Goal: Navigation & Orientation: Go to known website

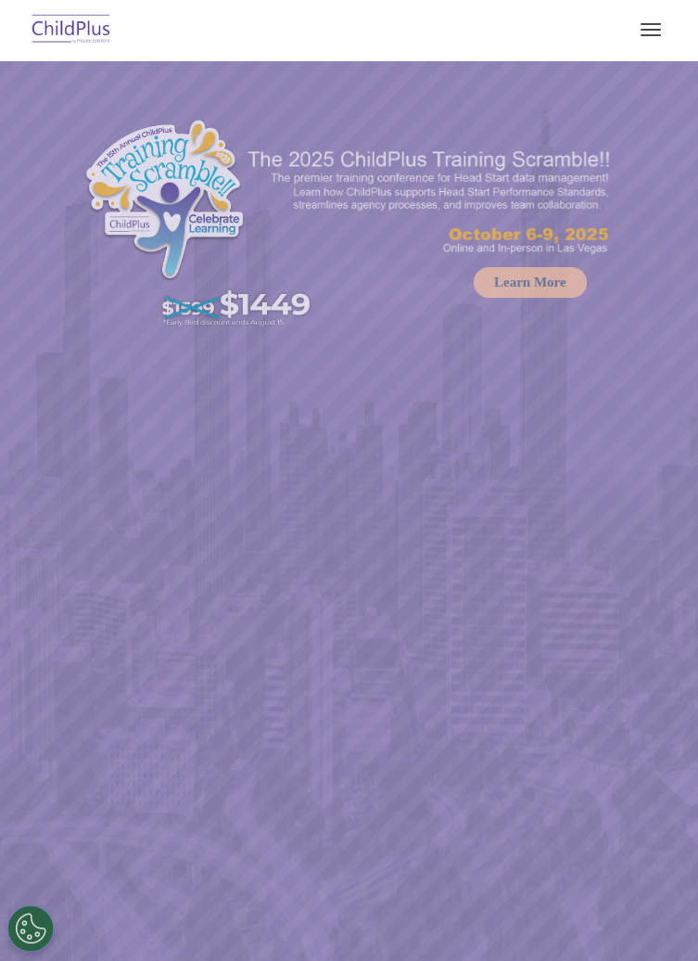
select select "MEDIUM"
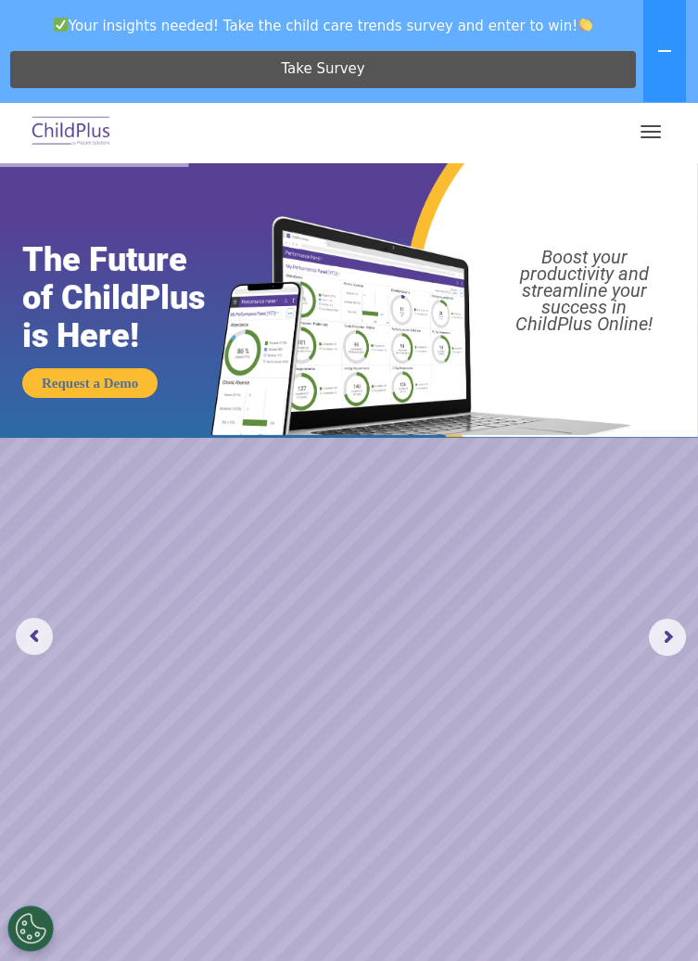
click at [654, 134] on button "button" at bounding box center [650, 132] width 39 height 30
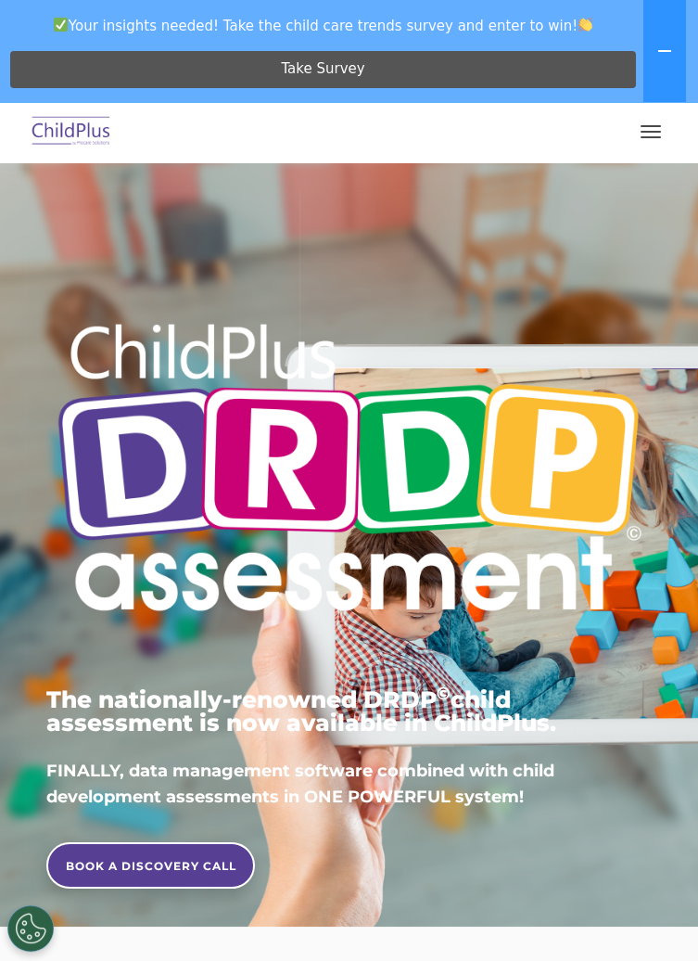
click at [634, 137] on button "button" at bounding box center [650, 132] width 39 height 30
